Goal: Check status: Check status

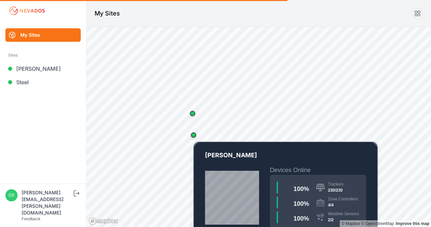
click at [193, 137] on div "Map marker" at bounding box center [193, 135] width 5 height 5
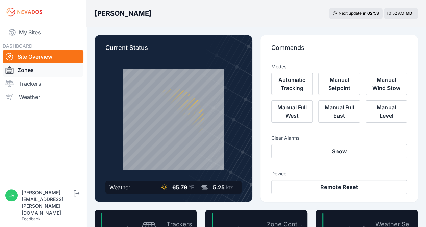
click at [23, 68] on link "Zones" at bounding box center [43, 70] width 81 height 14
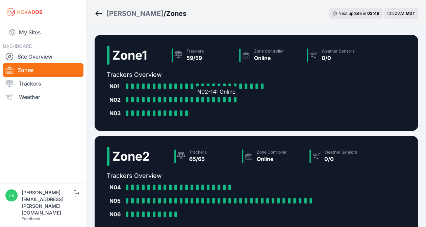
click at [197, 101] on div at bounding box center [197, 99] width 3 height 5
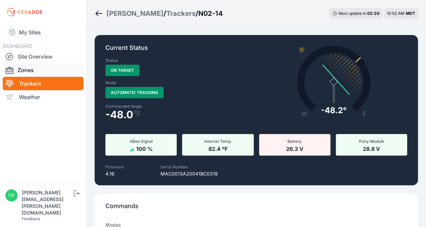
click at [27, 70] on link "Zones" at bounding box center [43, 70] width 81 height 14
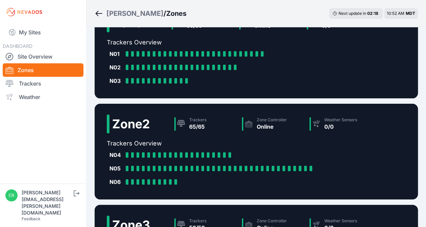
scroll to position [33, 0]
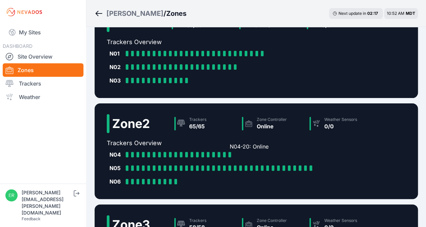
click at [231, 154] on div "N04-20: Online" at bounding box center [230, 154] width 5 height 5
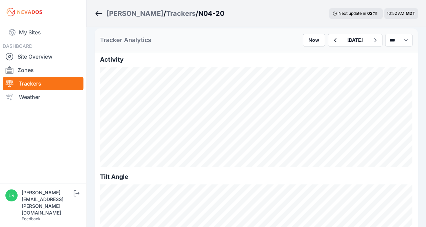
scroll to position [317, 0]
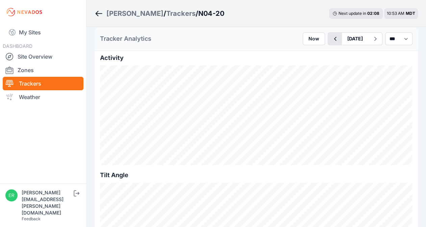
click at [330, 39] on icon "button" at bounding box center [334, 39] width 8 height 8
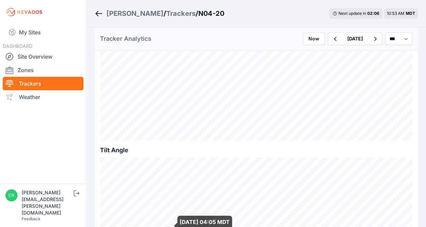
scroll to position [413, 0]
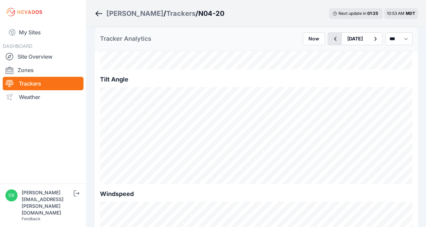
click at [330, 38] on icon "button" at bounding box center [334, 39] width 8 height 8
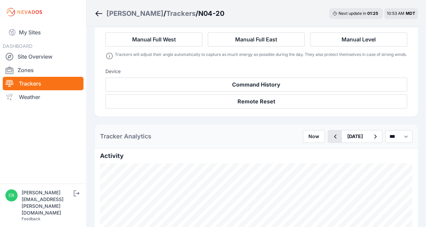
scroll to position [413, 0]
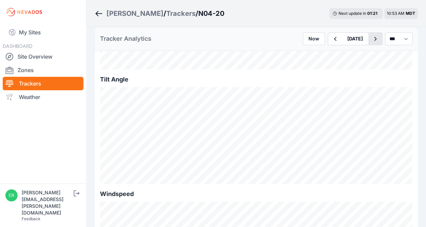
click at [371, 39] on icon "button" at bounding box center [375, 39] width 8 height 8
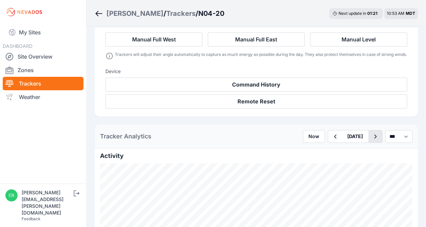
scroll to position [413, 0]
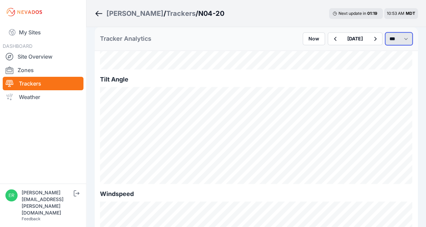
click at [409, 39] on select "*** **** *****" at bounding box center [398, 38] width 27 height 13
click at [367, 76] on h2 "Tilt Angle" at bounding box center [256, 79] width 312 height 9
